Goal: Ask a question

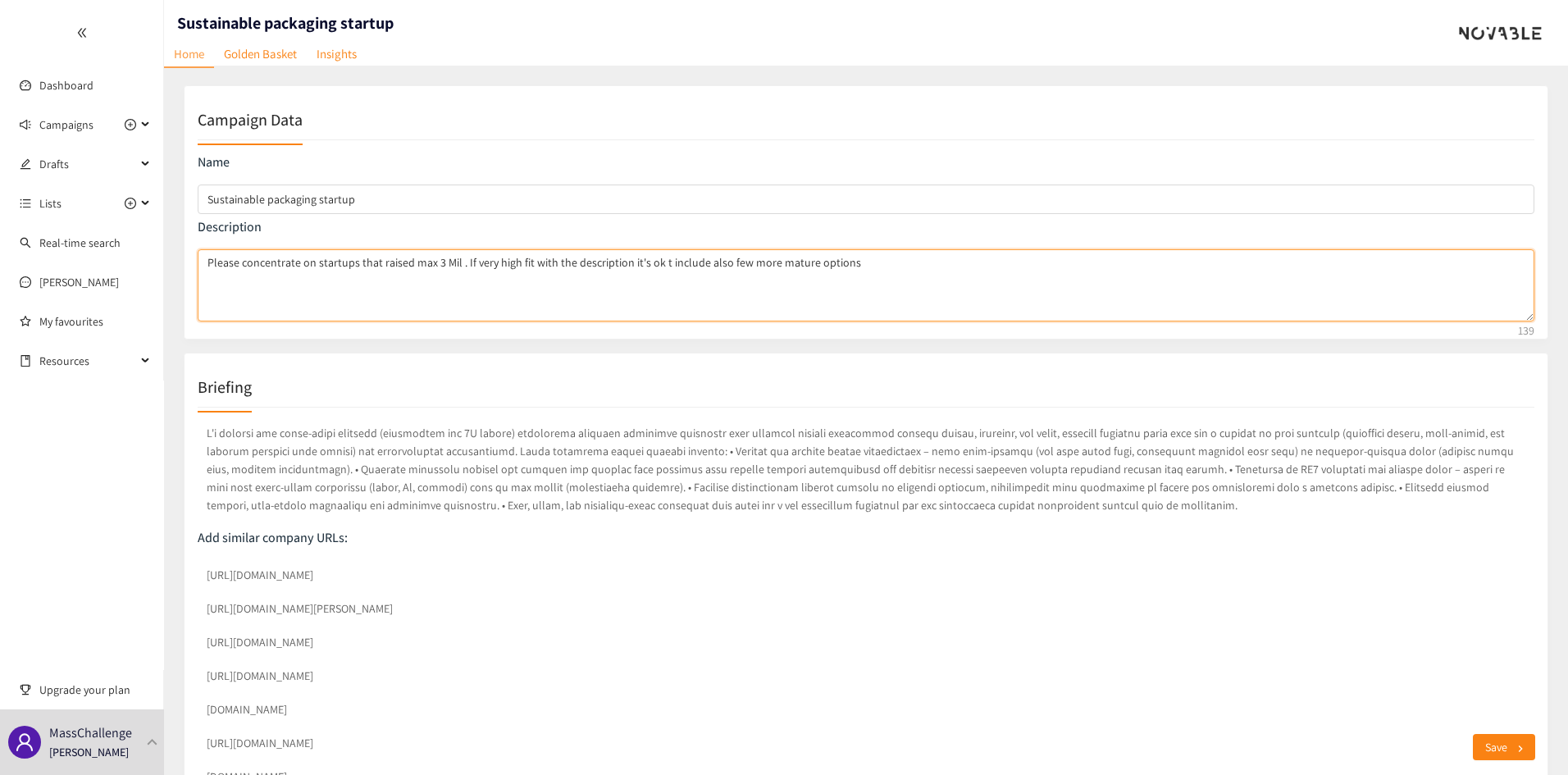
click at [558, 308] on textarea "Please concentrate on startups that raised max 3 Mil . If very high fit with th…" at bounding box center [867, 286] width 1337 height 73
click at [860, 270] on textarea "Please concentrate on startups that raised max 3 Mil . If very high fit with th…" at bounding box center [867, 286] width 1337 height 73
click at [654, 259] on textarea "Please concentrate on startups that raised max 3 Mil . If very high fit with th…" at bounding box center [867, 286] width 1337 height 73
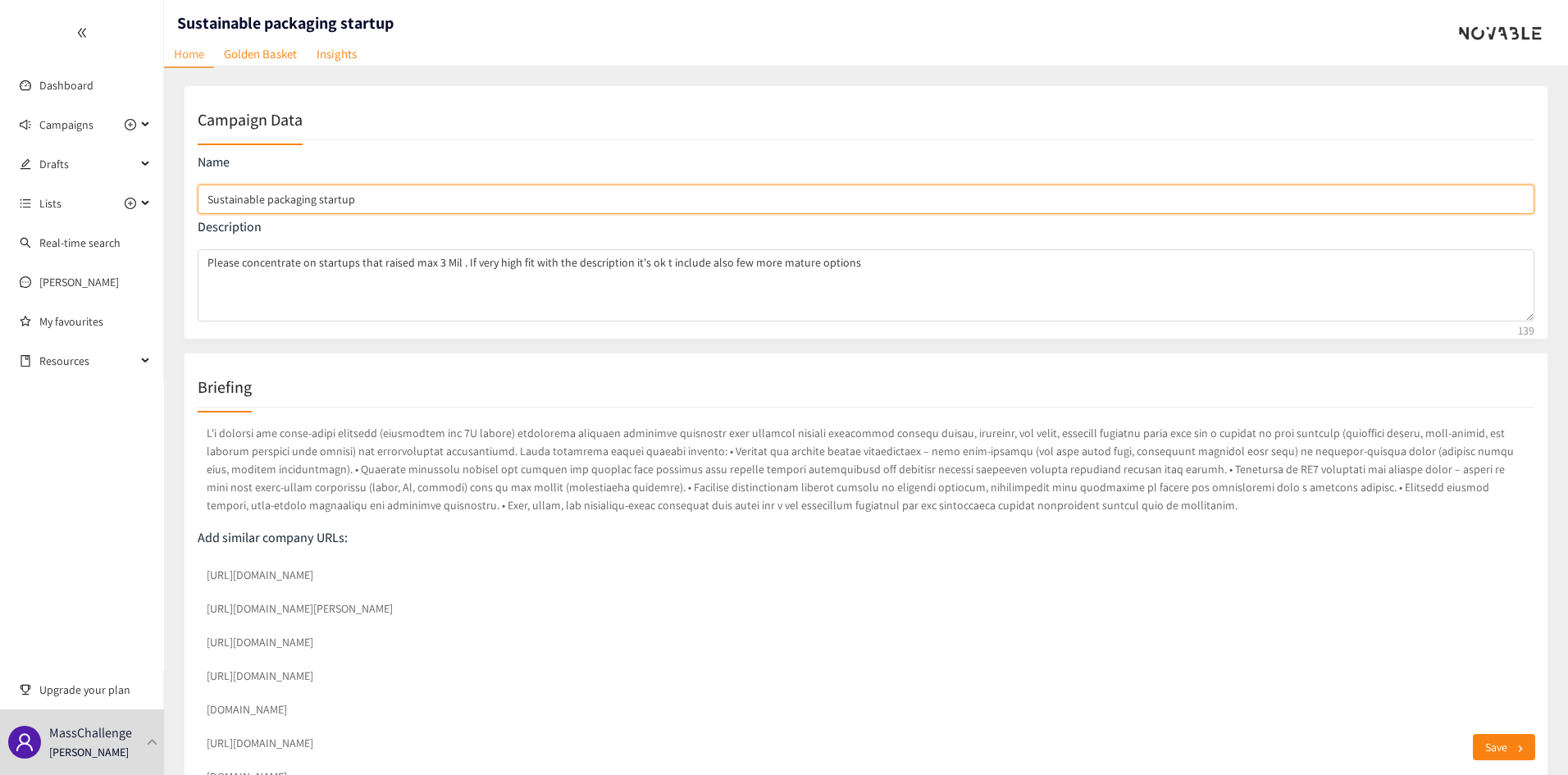
click at [395, 202] on input "Sustainable packaging startup" at bounding box center [867, 200] width 1337 height 30
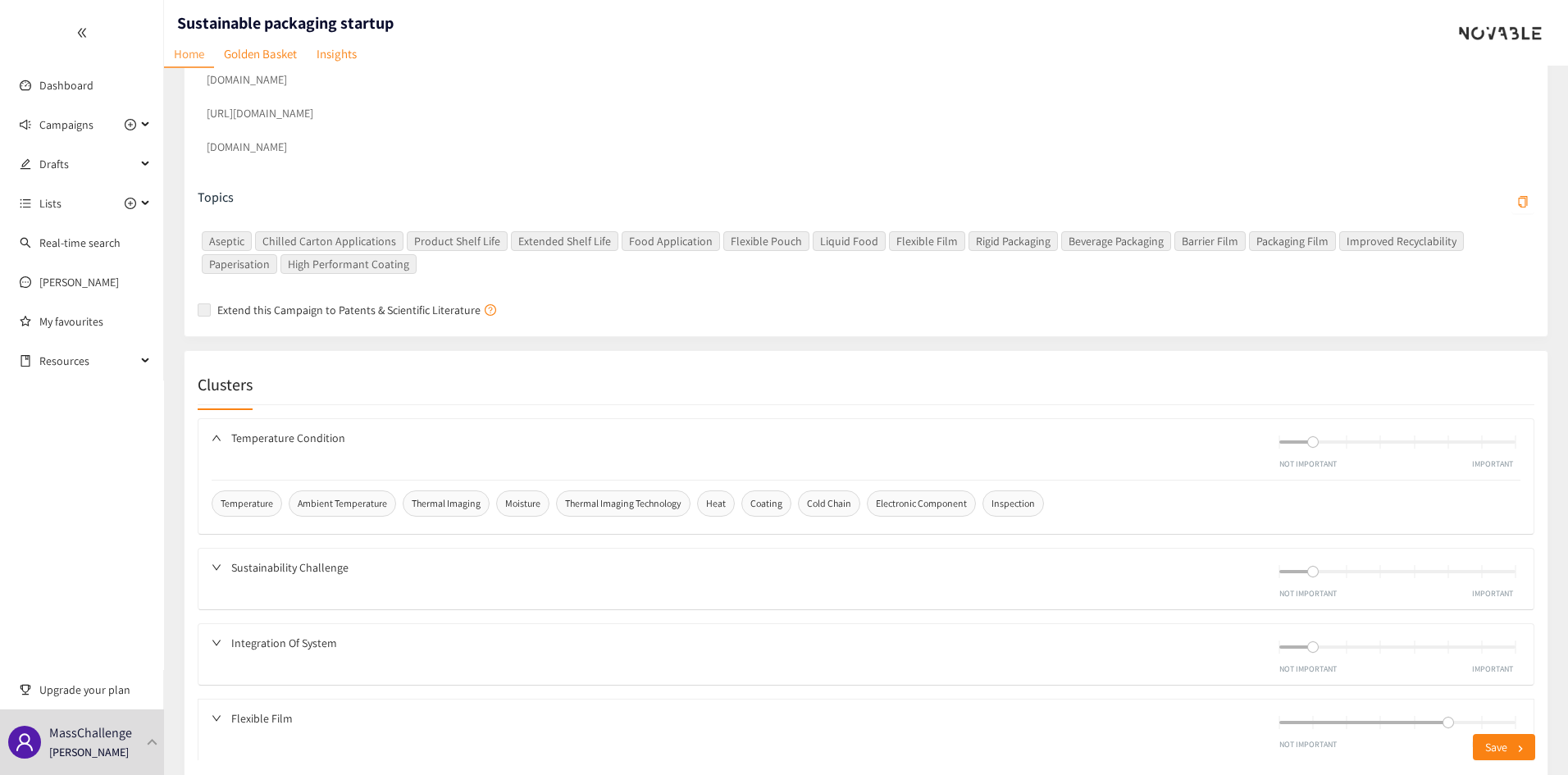
scroll to position [629, 0]
click at [64, 289] on link "[PERSON_NAME]" at bounding box center [80, 282] width 80 height 15
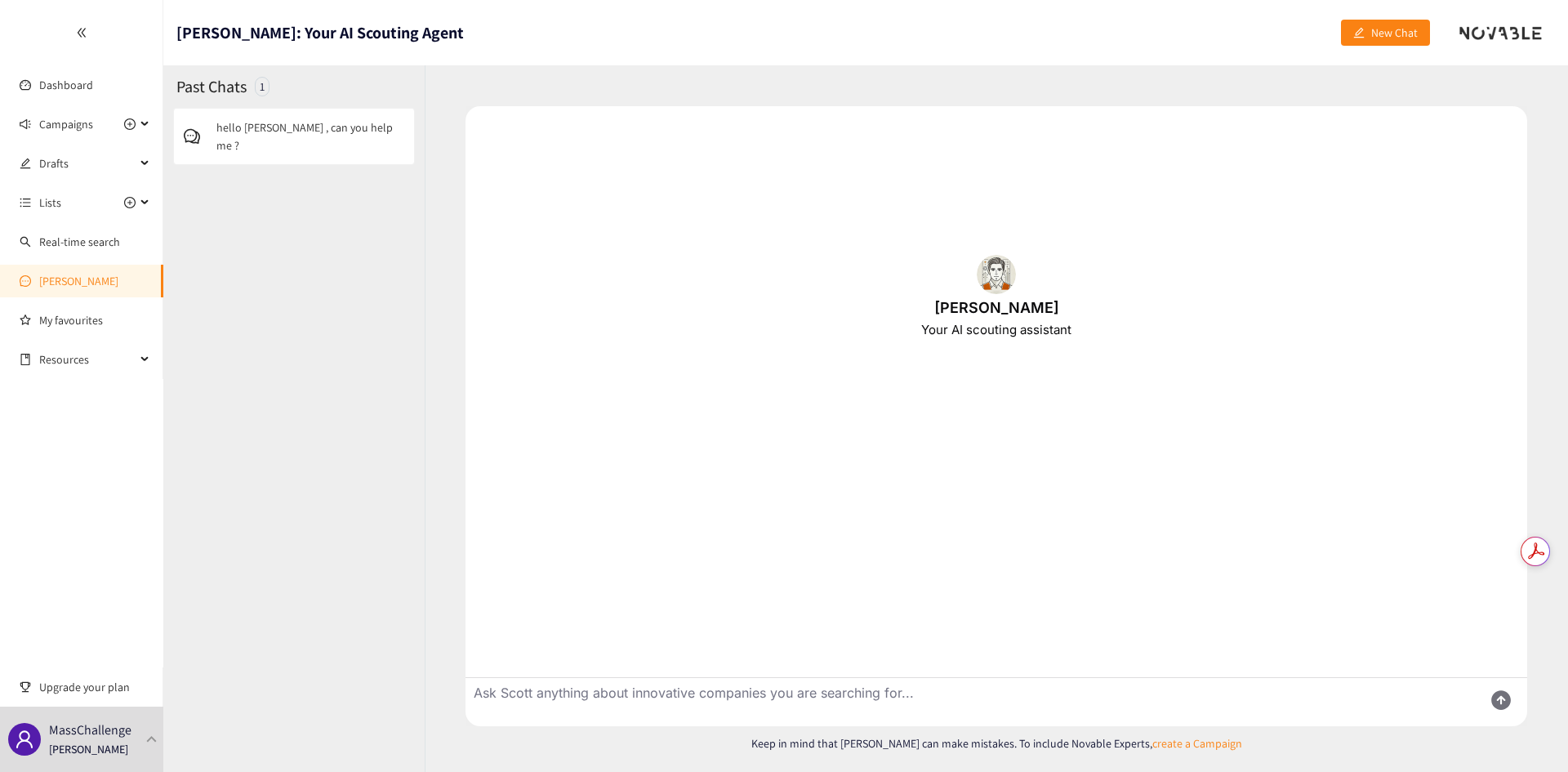
click at [696, 699] on textarea "Ask Scott anything about innovative companies you are searching for..." at bounding box center [968, 702] width 1004 height 49
type textarea "this company is very interesting : [URL][DOMAIN_NAME] Can you scout similar com…"
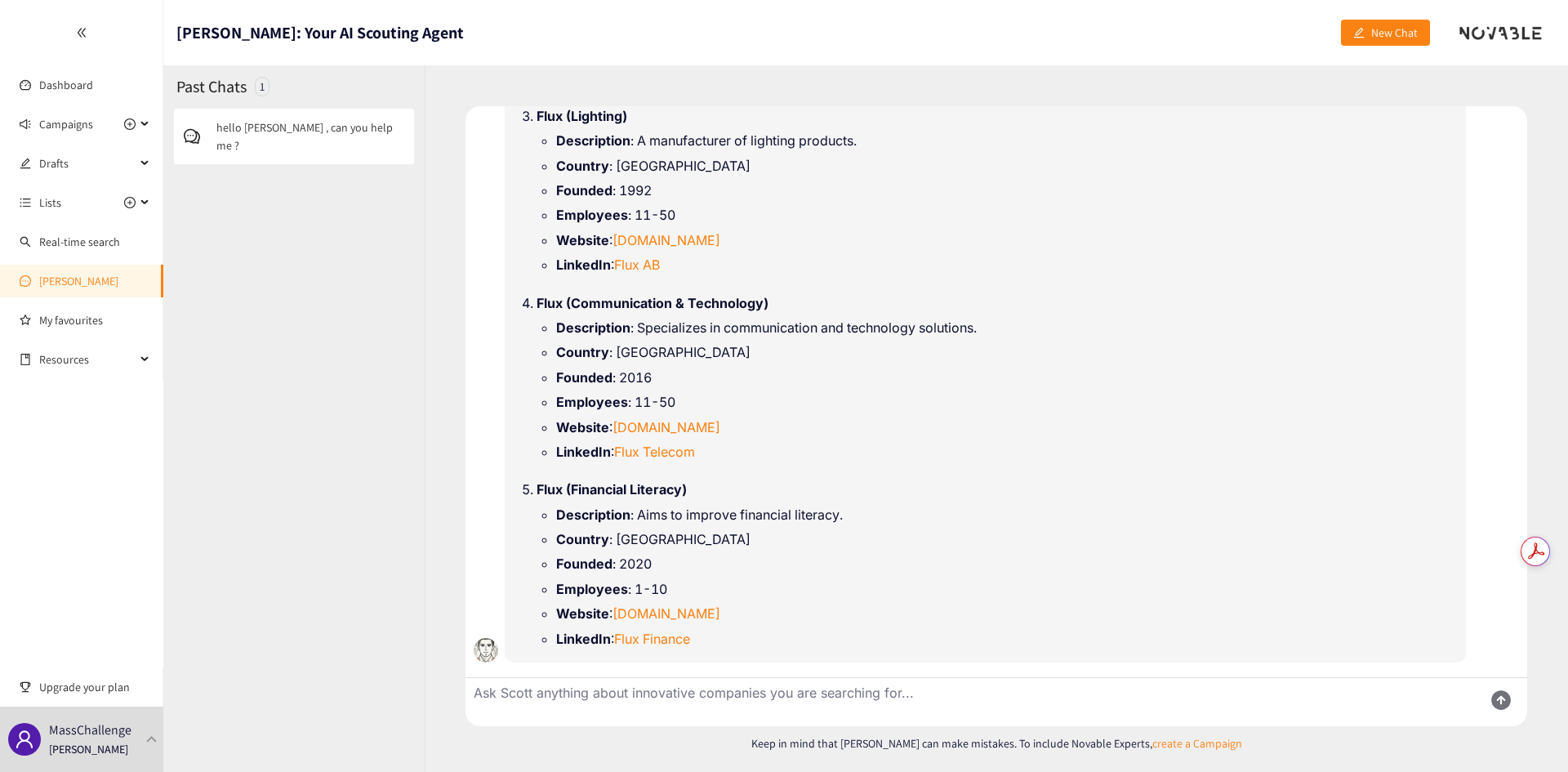
scroll to position [598, 0]
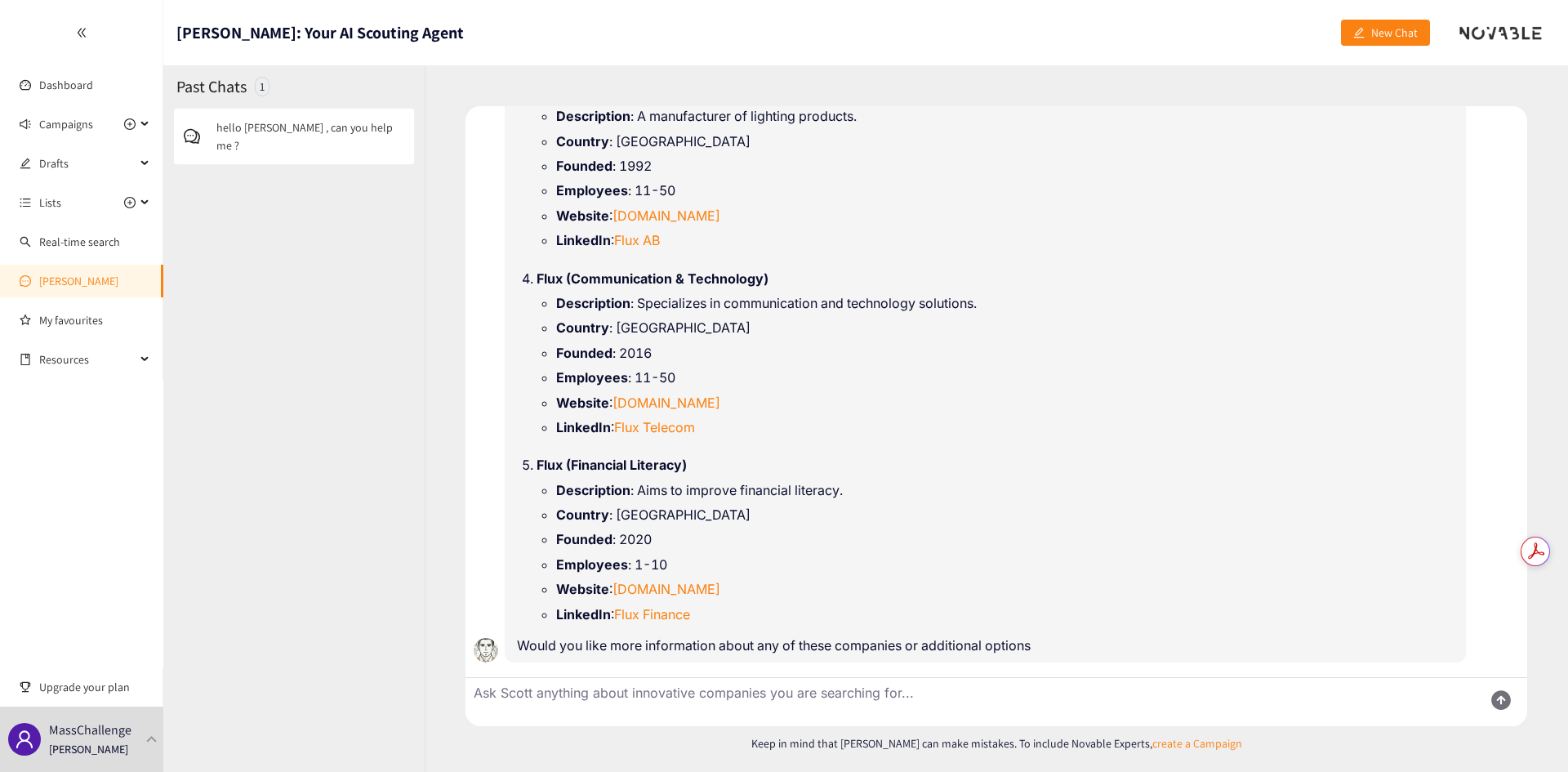
click at [696, 699] on textarea "Ask Scott anything about innovative companies you are searching for..." at bounding box center [968, 702] width 1004 height 49
type textarea "y"
type textarea "I don't see the names you suggested can you give me a list"
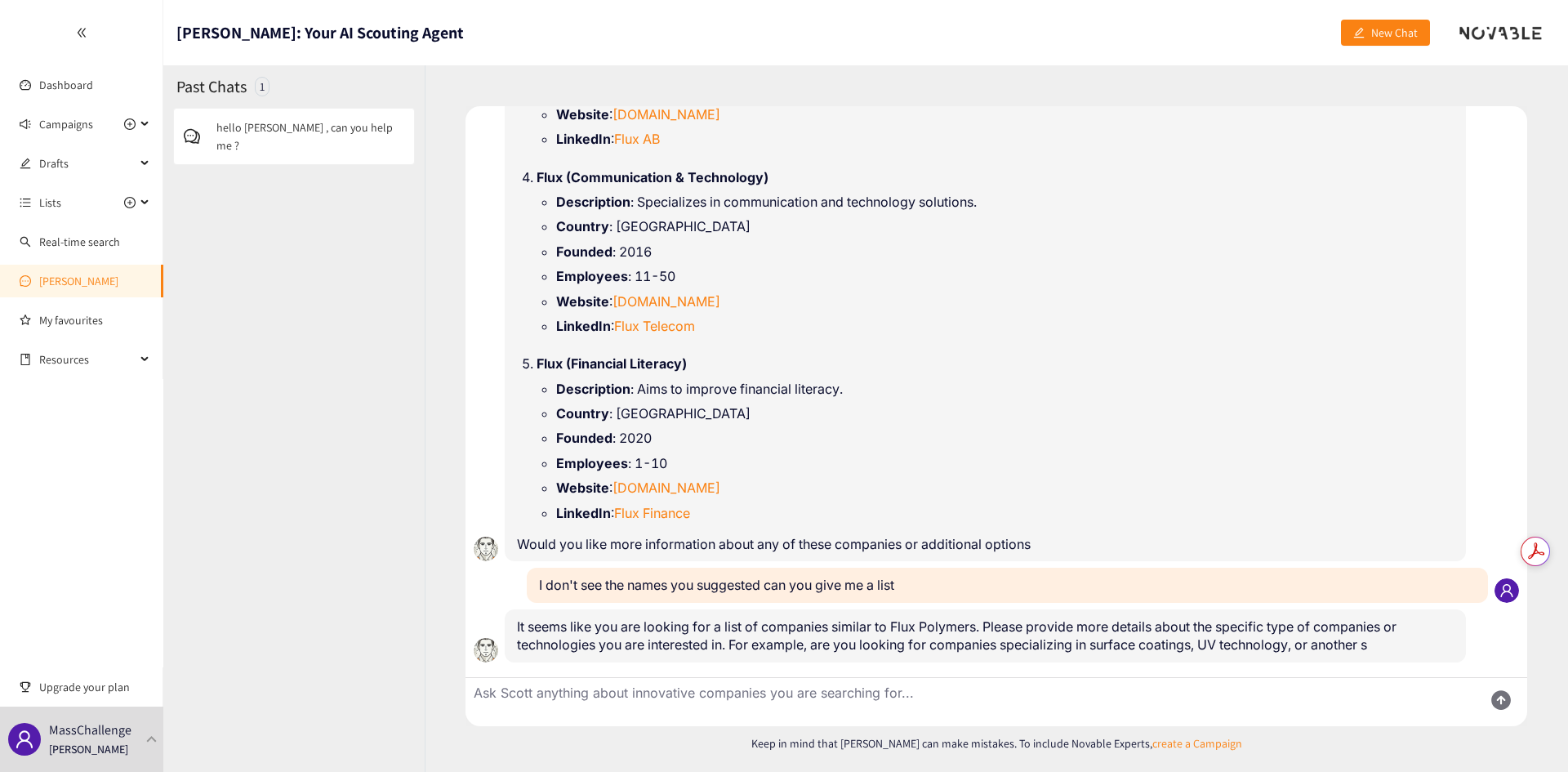
scroll to position [717, 0]
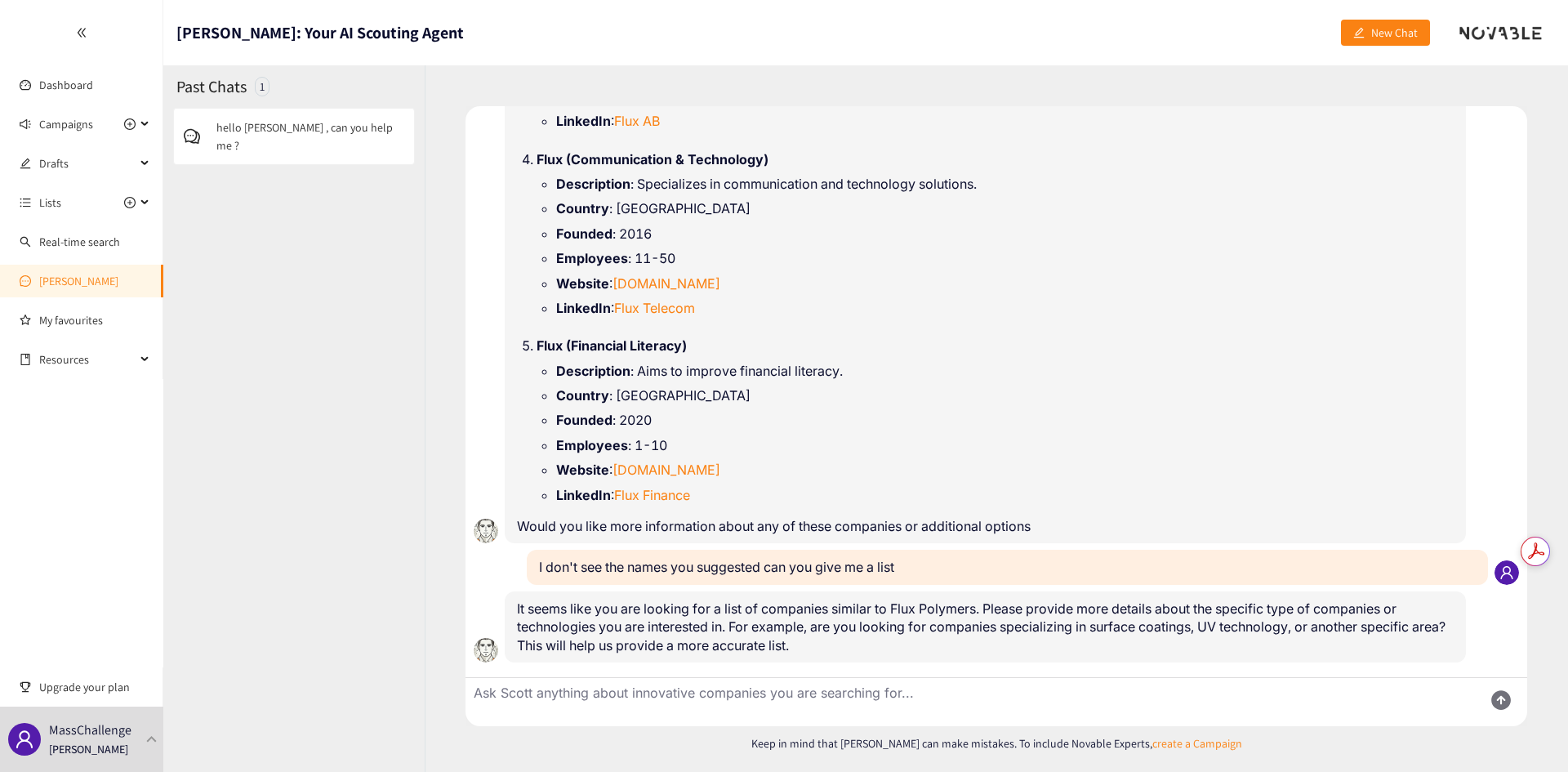
click at [879, 698] on textarea "Ask Scott anything about innovative companies you are searching for..." at bounding box center [968, 702] width 1004 height 49
type textarea "companies in surface coating for food applications. The coating should be recyc…"
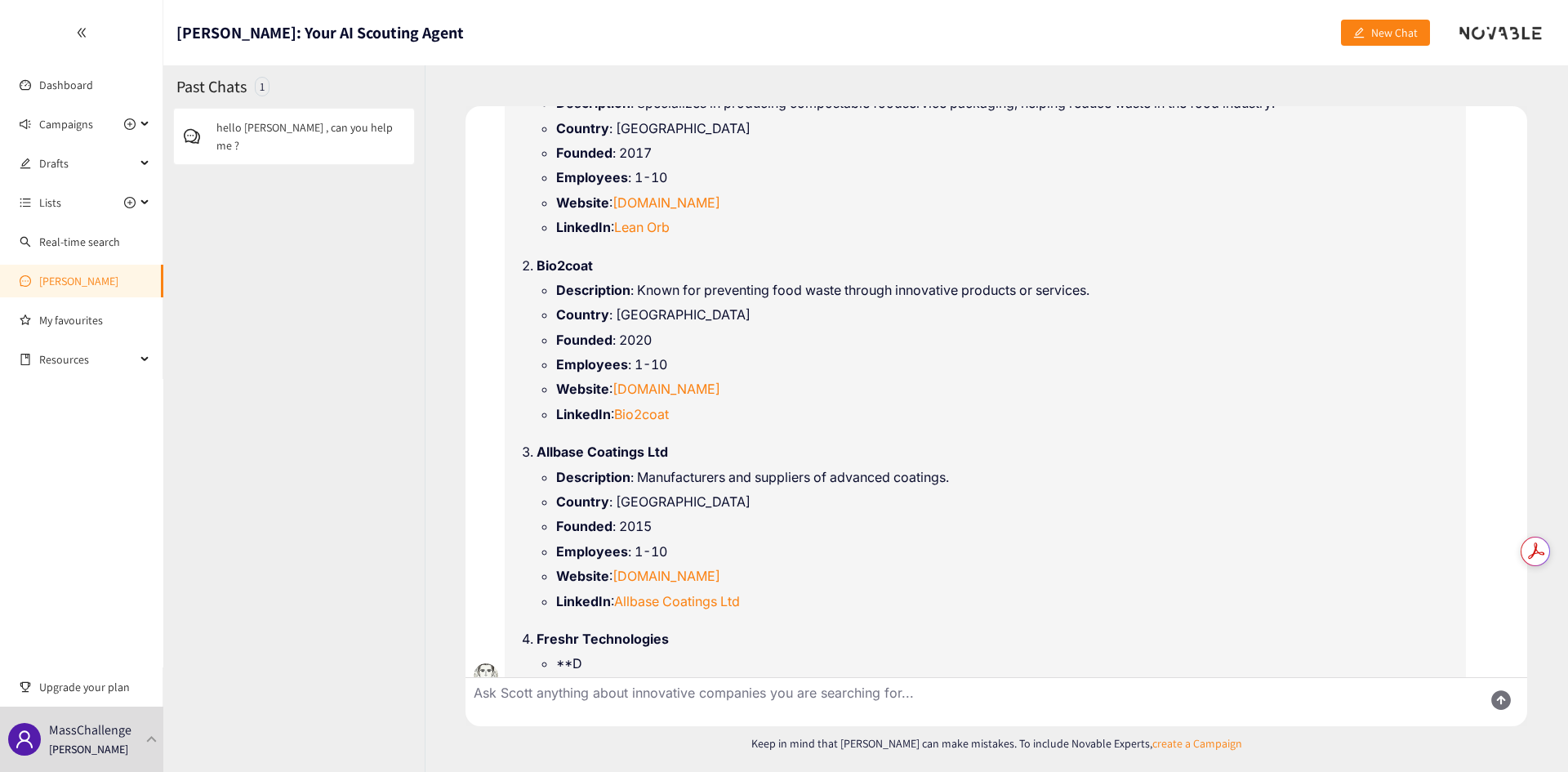
scroll to position [1422, 0]
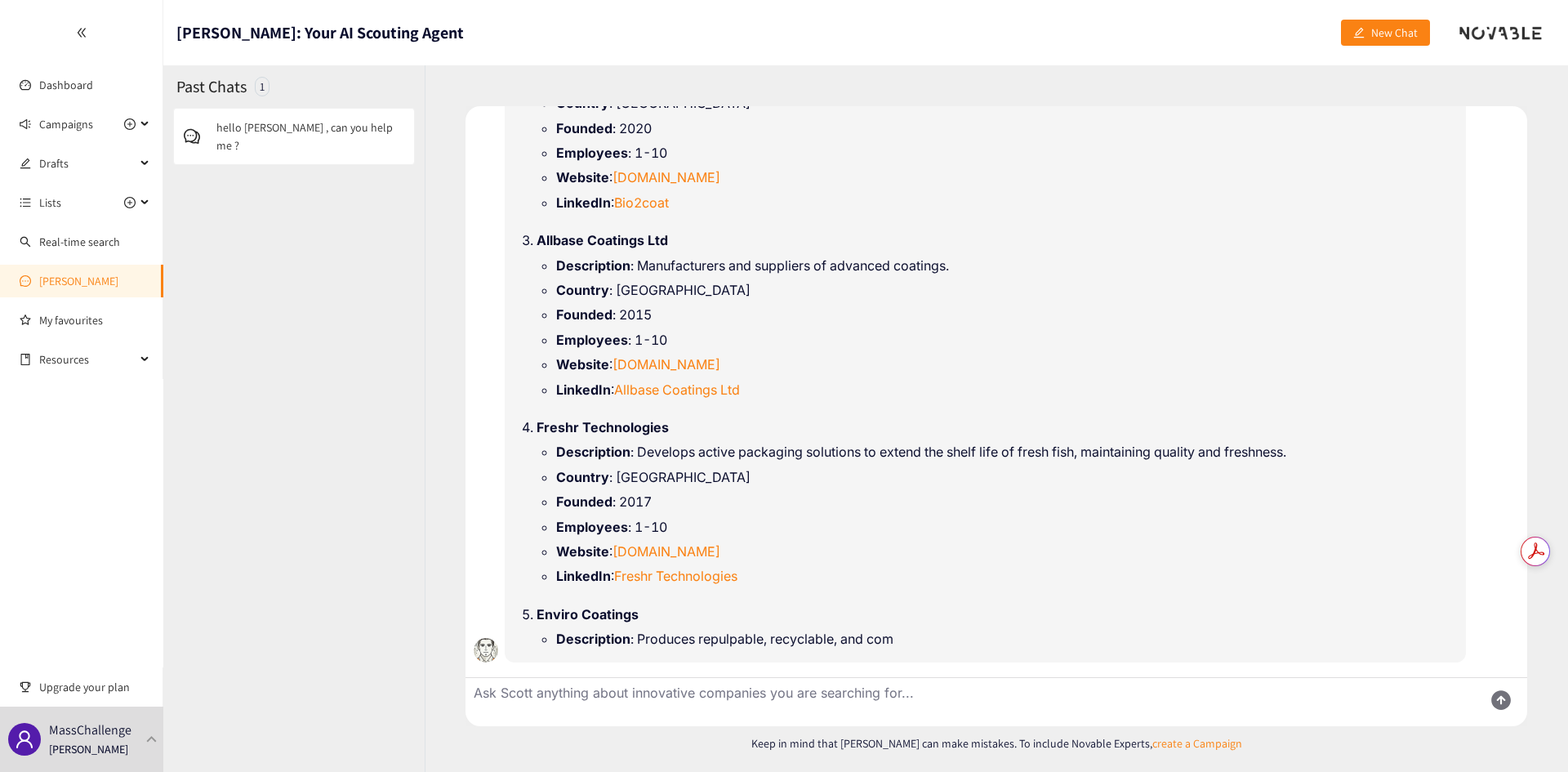
click at [691, 701] on textarea "Ask Scott anything about innovative companies you are searching for..." at bounding box center [968, 702] width 1004 height 49
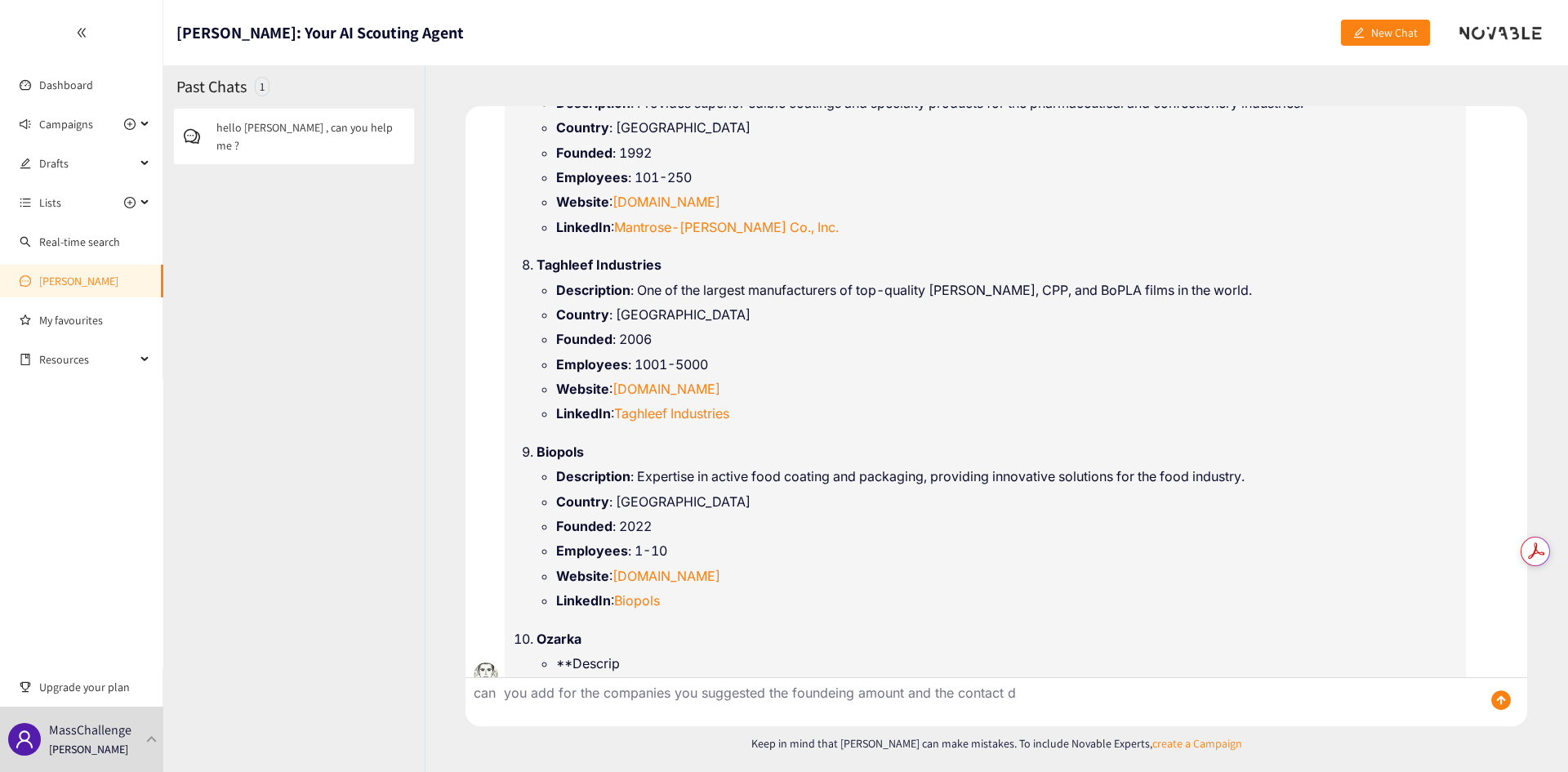
scroll to position [2493, 0]
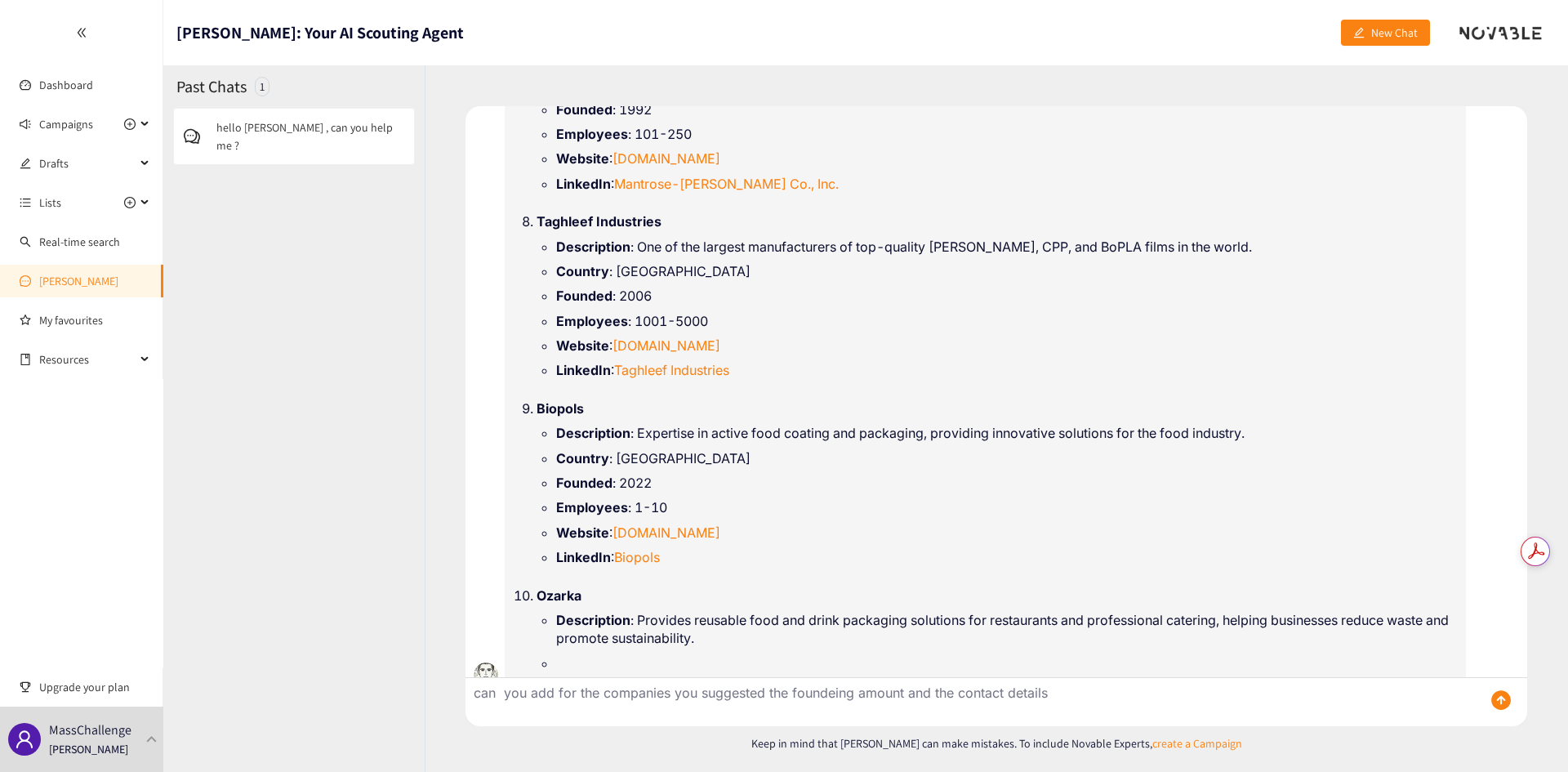
type textarea "can you add for the companies you suggested the foundeing amount and the contac…"
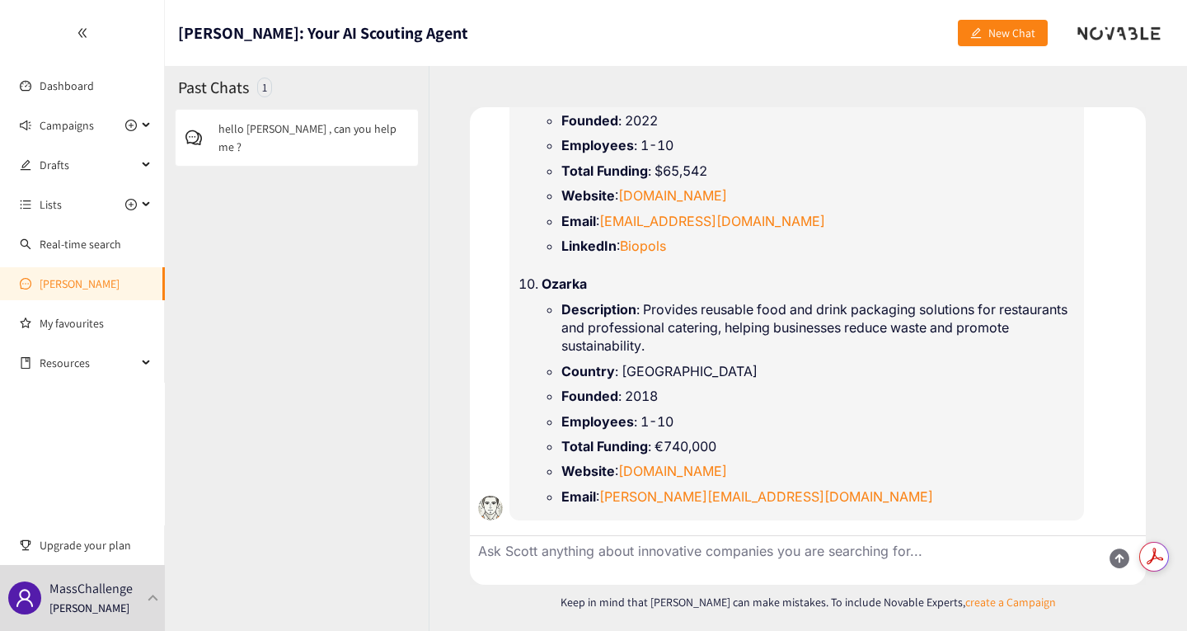
scroll to position [5790, 0]
